Goal: Book appointment/travel/reservation

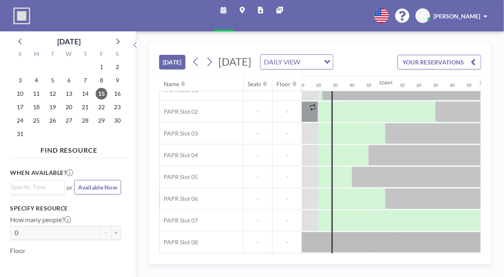
scroll to position [84, 919]
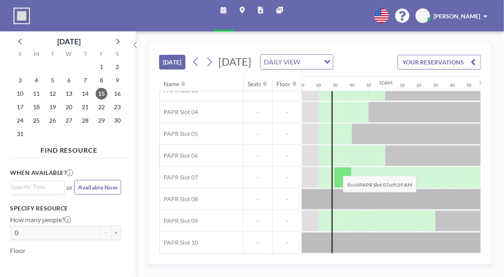
click at [337, 180] on div at bounding box center [343, 177] width 18 height 21
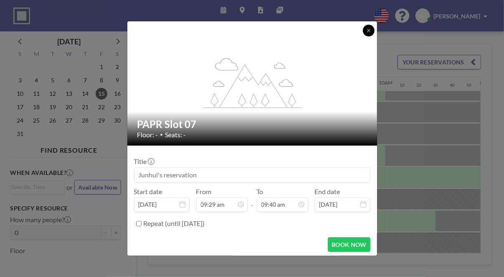
click at [369, 25] on button at bounding box center [369, 31] width 12 height 12
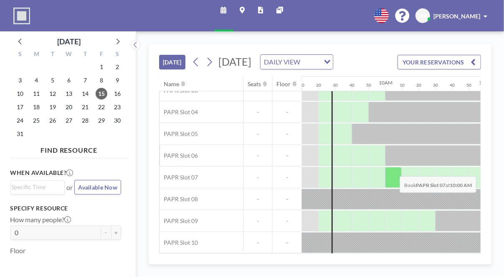
click at [394, 181] on div at bounding box center [393, 177] width 17 height 21
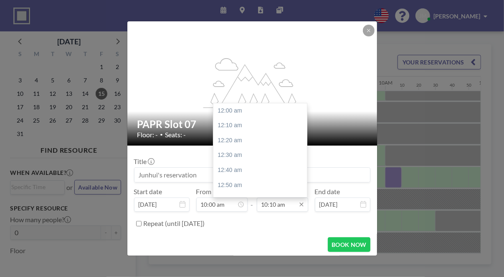
scroll to position [907, 0]
click at [249, 185] on div "11:00 am" at bounding box center [263, 185] width 98 height 15
type input "11:00 am"
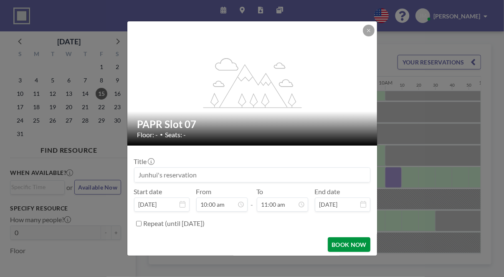
click at [349, 243] on button "BOOK NOW" at bounding box center [349, 244] width 42 height 15
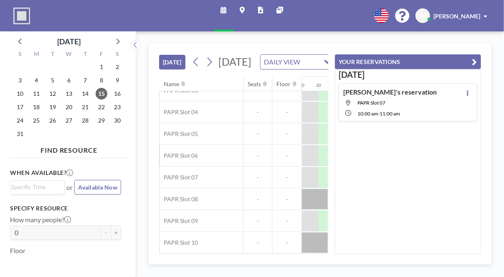
drag, startPoint x: 271, startPoint y: 254, endPoint x: 298, endPoint y: 252, distance: 27.2
click at [297, 253] on div "[DATE] [DATE] DAILY VIEW Loading... Name Seats Floor 12AM 10 20 30 40 50 1AM 10…" at bounding box center [320, 154] width 343 height 220
click at [396, 115] on span "11:00 AM" at bounding box center [390, 113] width 20 height 6
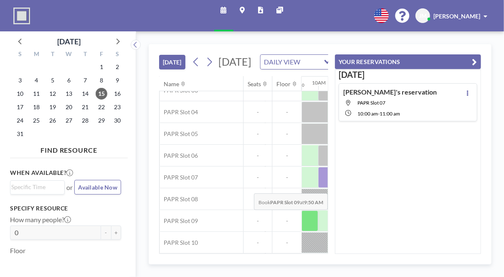
scroll to position [0, 5]
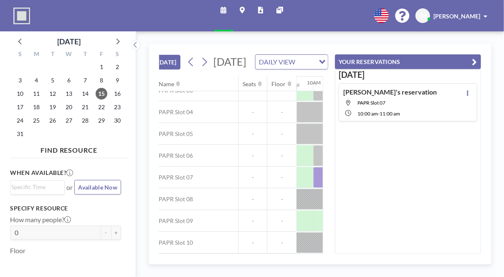
click at [380, 112] on span "-" at bounding box center [379, 113] width 2 height 6
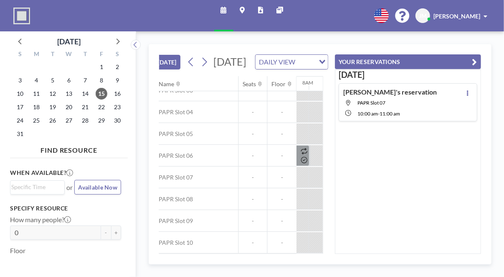
scroll to position [121, 986]
